Goal: Navigation & Orientation: Understand site structure

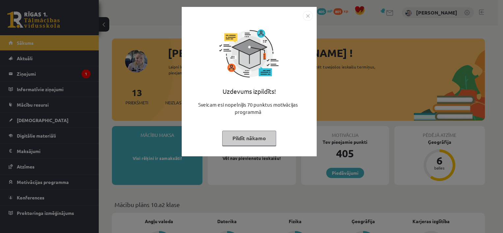
click at [252, 137] on button "Pildīt nākamo" at bounding box center [249, 138] width 54 height 15
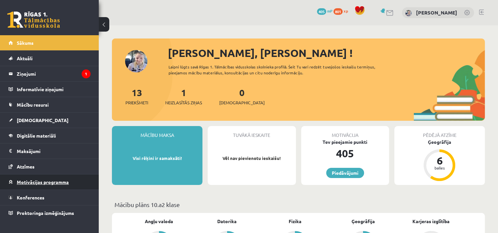
click at [65, 179] on span "Motivācijas programma" at bounding box center [43, 182] width 52 height 6
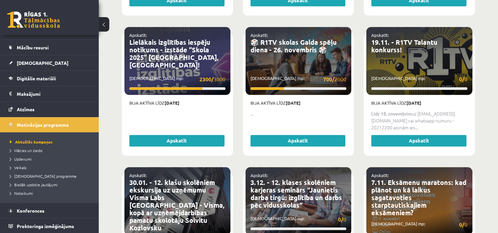
scroll to position [593, 0]
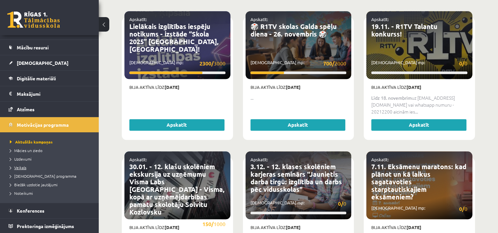
click at [20, 167] on span "Veikals" at bounding box center [18, 167] width 16 height 5
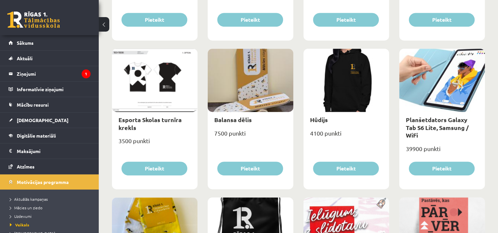
scroll to position [357, 0]
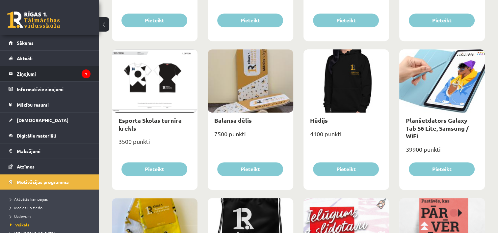
click at [47, 67] on legend "Ziņojumi 1" at bounding box center [54, 73] width 74 height 15
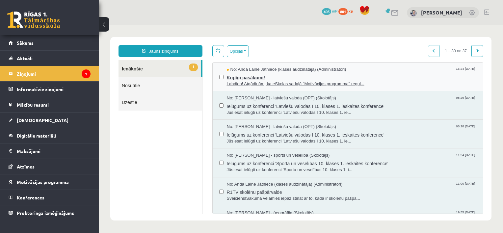
click at [275, 79] on span "Kopīgi pasākumi!" at bounding box center [352, 77] width 250 height 8
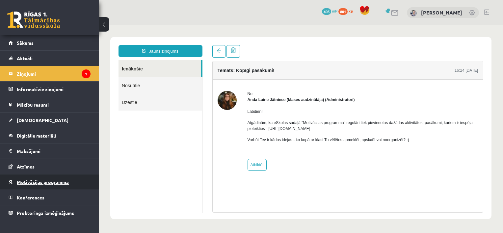
click at [59, 183] on span "Motivācijas programma" at bounding box center [43, 182] width 52 height 6
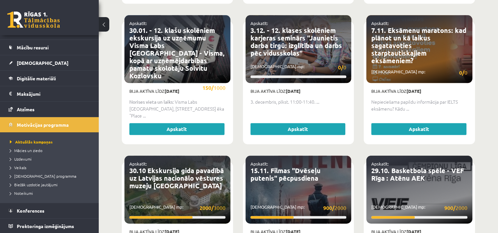
scroll to position [777, 0]
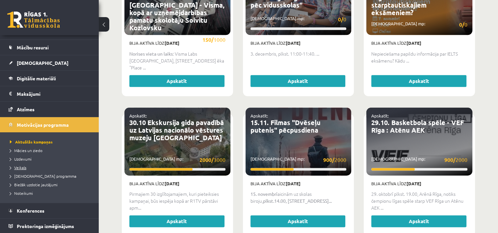
click at [20, 166] on span "Veikals" at bounding box center [18, 167] width 16 height 5
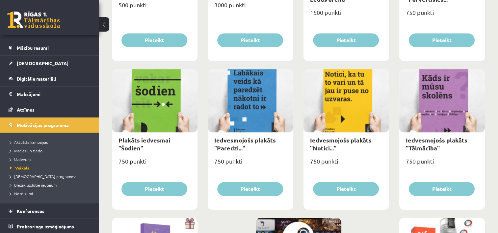
scroll to position [57, 0]
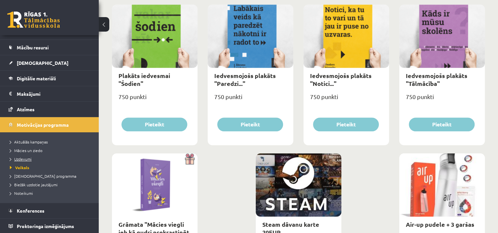
click at [26, 159] on span "Uzdevumi" at bounding box center [21, 158] width 22 height 5
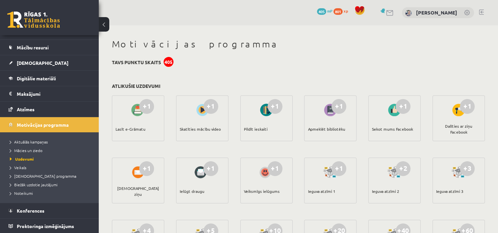
click at [394, 12] on link at bounding box center [390, 13] width 8 height 6
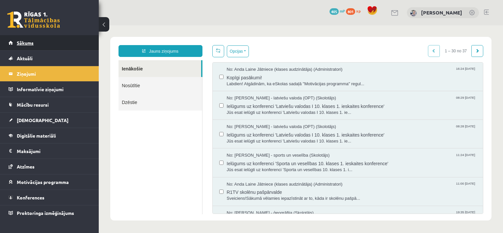
click at [49, 40] on link "Sākums" at bounding box center [50, 42] width 82 height 15
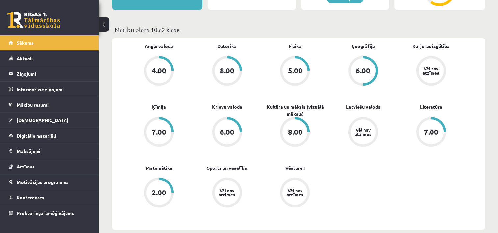
scroll to position [198, 0]
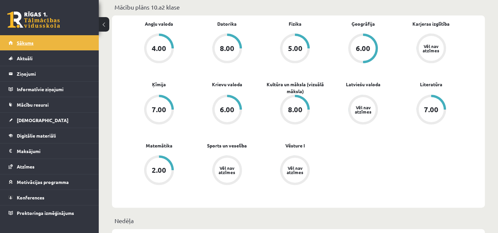
click at [36, 40] on link "Sākums" at bounding box center [50, 42] width 82 height 15
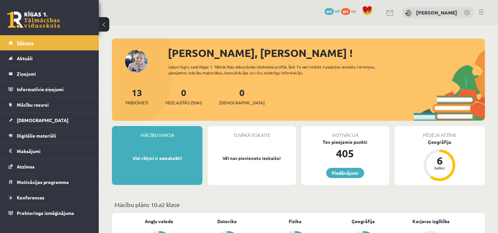
click at [85, 40] on link "Sākums" at bounding box center [50, 42] width 82 height 15
click at [55, 179] on span "Motivācijas programma" at bounding box center [43, 182] width 52 height 6
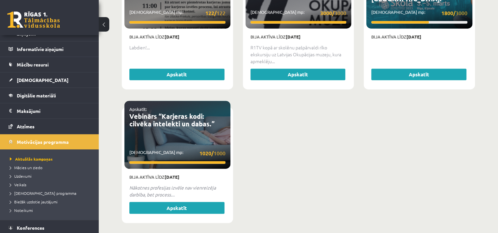
scroll to position [40, 0]
click at [47, 190] on link "[DEMOGRAPHIC_DATA] programma" at bounding box center [51, 193] width 82 height 6
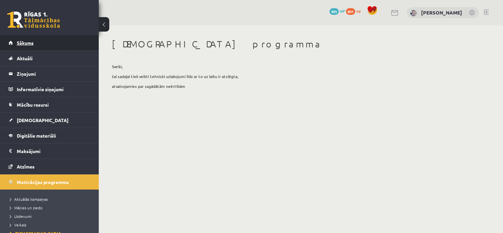
click at [79, 47] on link "Sākums" at bounding box center [50, 42] width 82 height 15
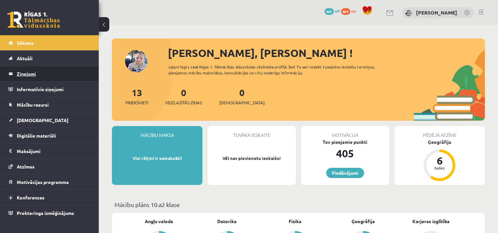
click at [53, 71] on legend "Ziņojumi 0" at bounding box center [54, 73] width 74 height 15
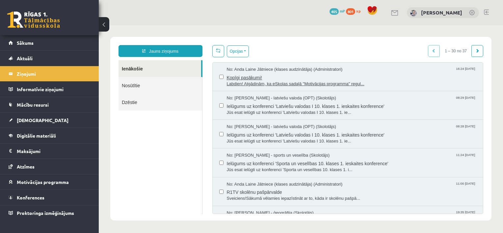
click at [269, 77] on span "Kopīgi pasākumi!" at bounding box center [352, 77] width 250 height 8
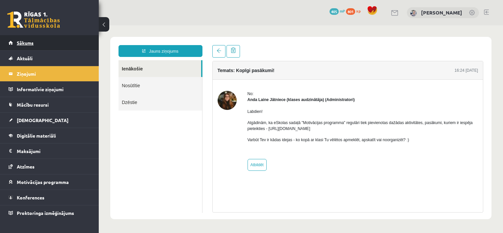
click at [83, 45] on link "Sākums" at bounding box center [50, 42] width 82 height 15
